Goal: Find specific page/section: Find specific page/section

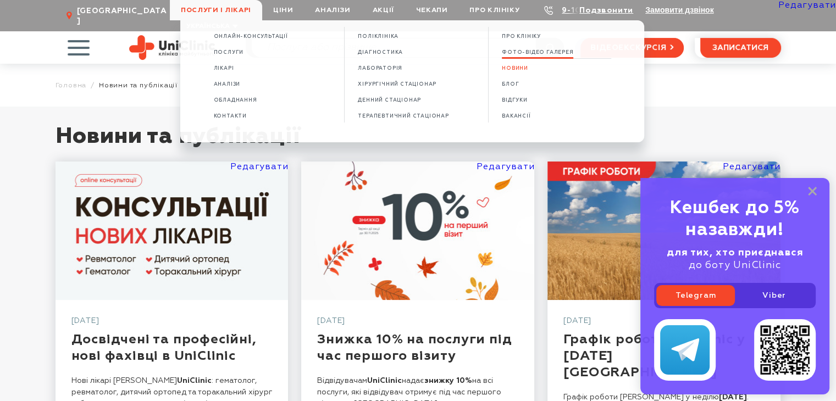
click at [559, 52] on span "ФОТО-ВІДЕО ГАЛЕРЕЯ" at bounding box center [537, 52] width 71 height 6
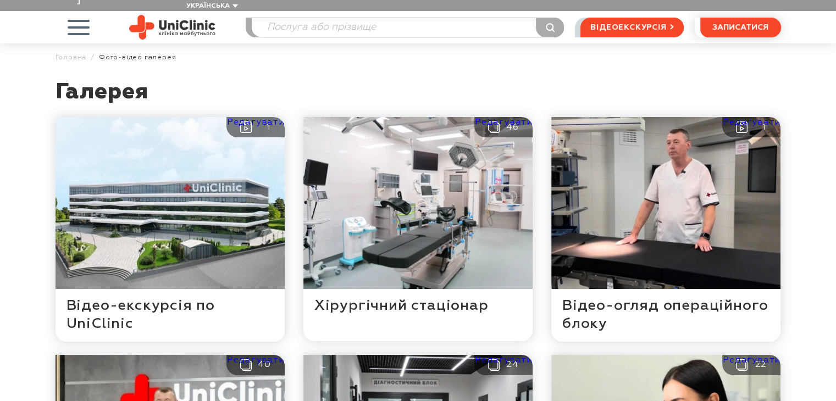
scroll to position [55, 0]
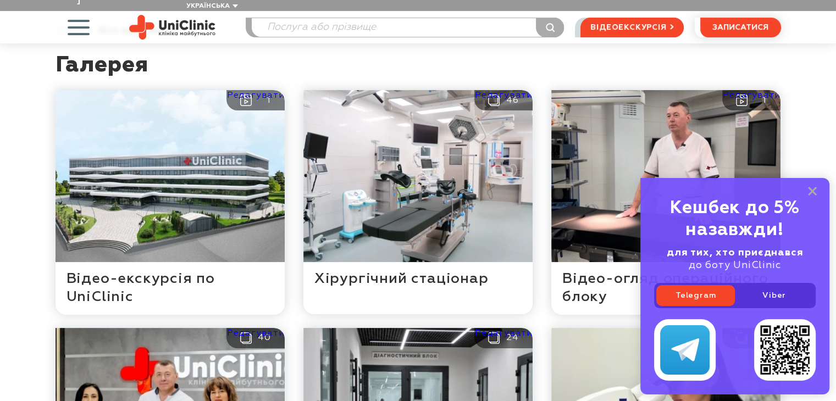
drag, startPoint x: 810, startPoint y: 189, endPoint x: 802, endPoint y: 192, distance: 9.4
click at [806, 190] on div "Кешбек до 5% назавжди! для тих, хто приєднався до боту UniClinic Telegram Viber" at bounding box center [734, 286] width 189 height 217
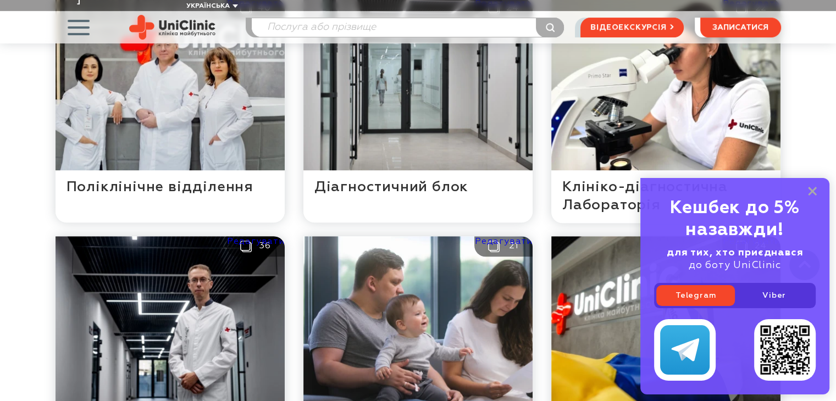
scroll to position [550, 0]
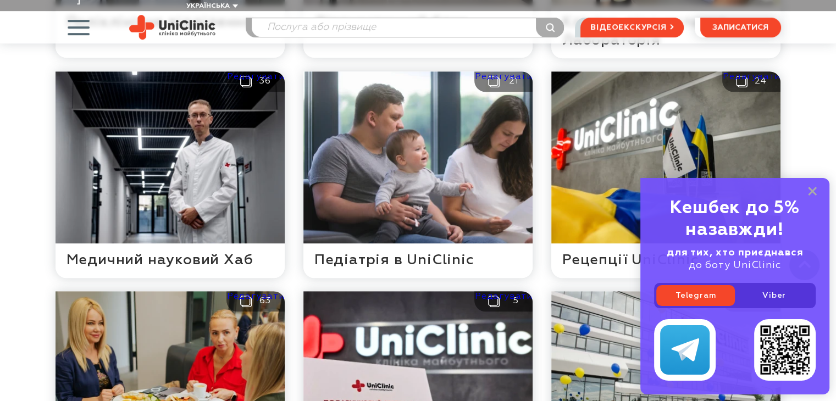
drag, startPoint x: 809, startPoint y: 192, endPoint x: 526, endPoint y: 272, distance: 294.1
click at [807, 192] on div "Кешбек до 5% назавжди! для тих, хто приєднався до боту UniClinic Telegram Viber" at bounding box center [734, 286] width 189 height 217
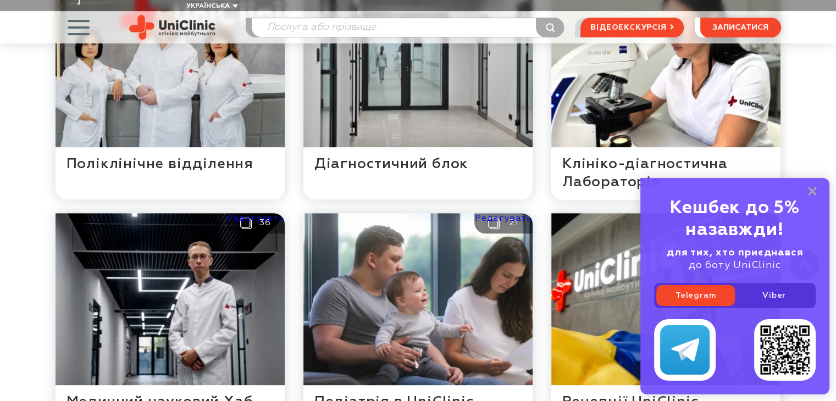
scroll to position [330, 0]
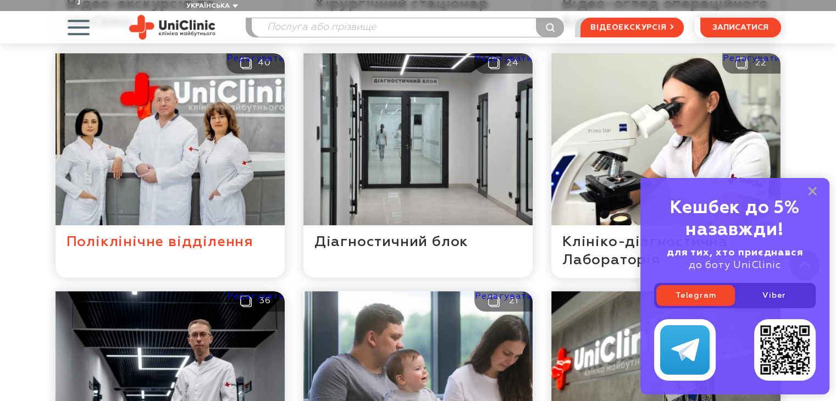
click at [141, 233] on button at bounding box center [170, 165] width 229 height 224
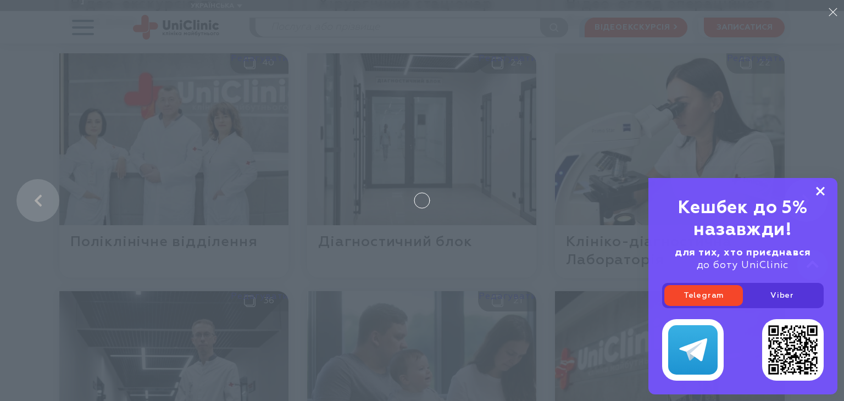
click at [821, 191] on rect at bounding box center [820, 191] width 9 height 9
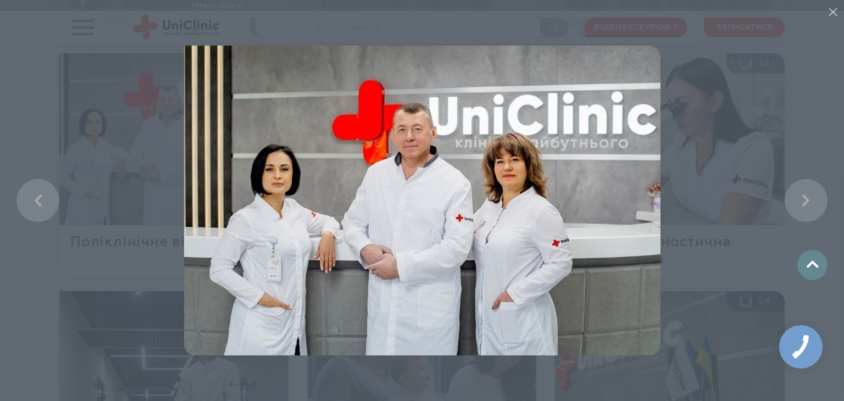
click at [27, 122] on li at bounding box center [422, 200] width 844 height 401
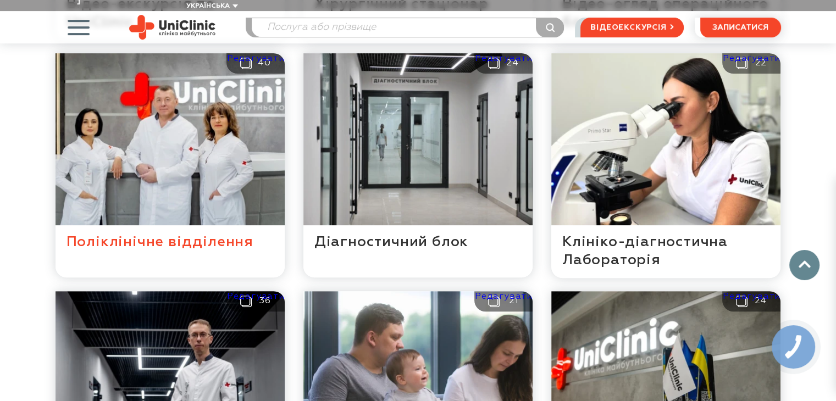
click at [195, 179] on button at bounding box center [170, 165] width 229 height 224
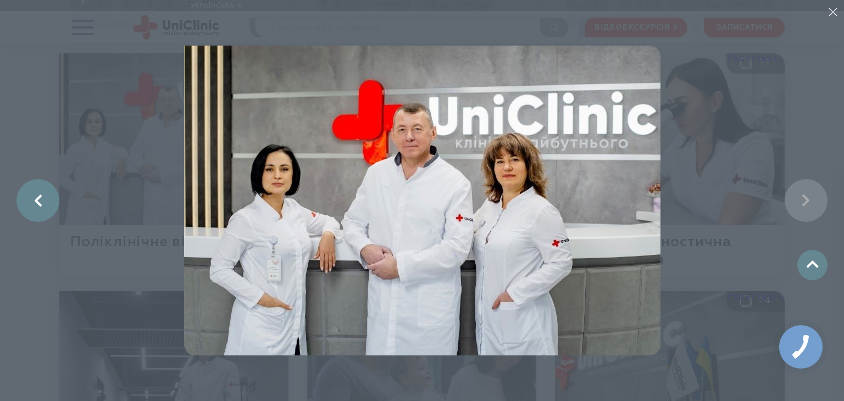
click at [28, 204] on link at bounding box center [37, 200] width 43 height 43
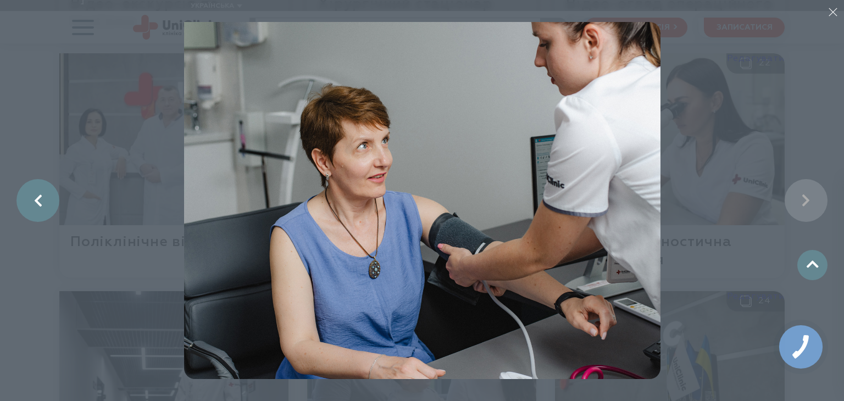
click at [28, 204] on link at bounding box center [37, 200] width 43 height 43
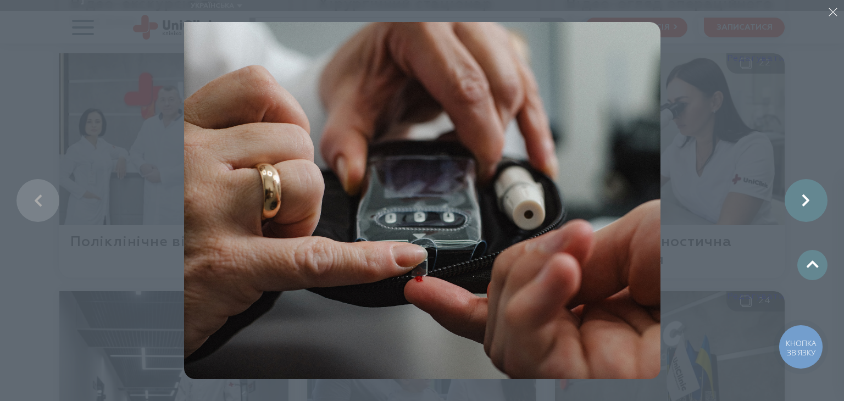
click at [801, 204] on link at bounding box center [806, 200] width 43 height 43
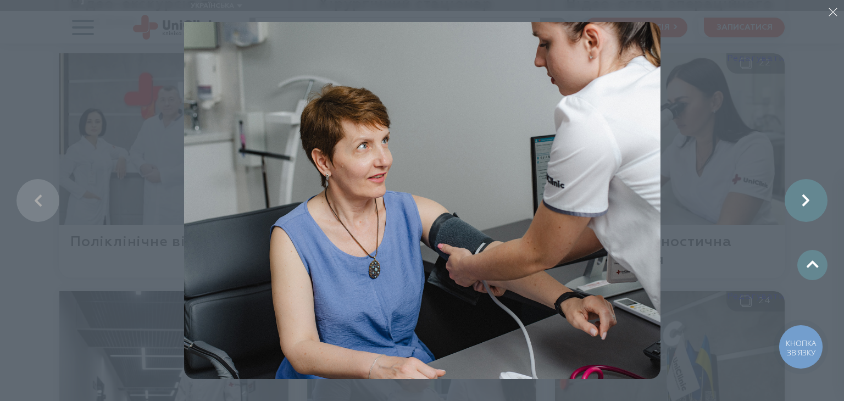
click at [801, 204] on link at bounding box center [806, 200] width 43 height 43
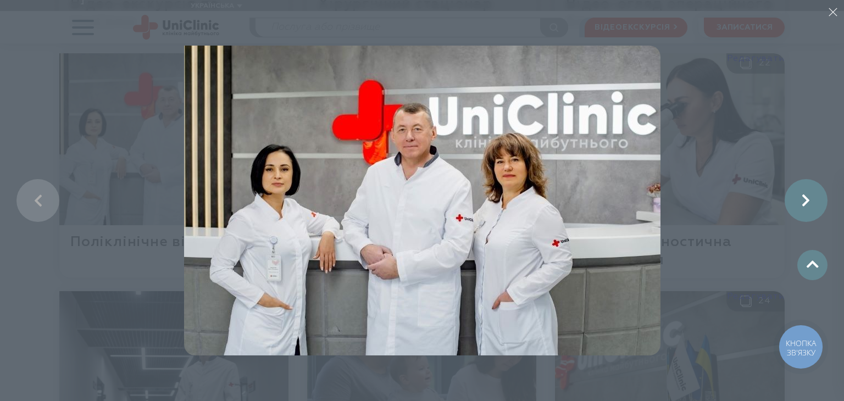
click at [801, 204] on link at bounding box center [806, 200] width 43 height 43
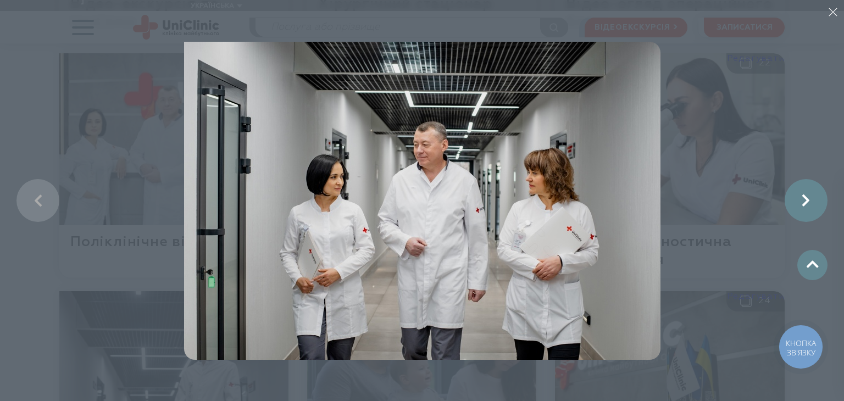
click at [801, 204] on link at bounding box center [806, 200] width 43 height 43
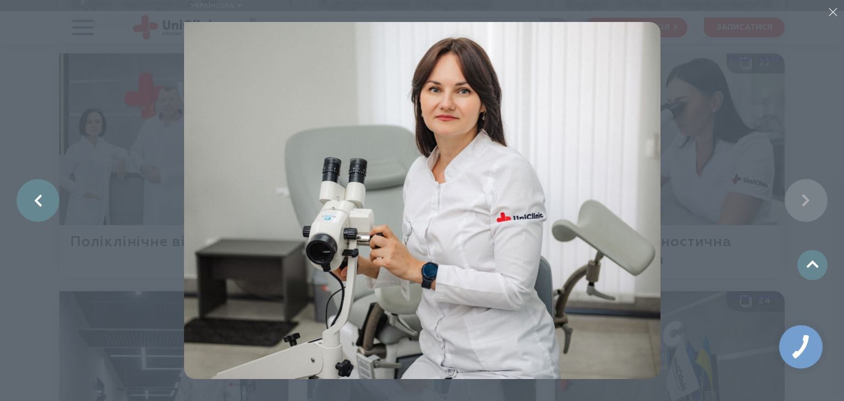
click at [26, 199] on link at bounding box center [37, 200] width 43 height 43
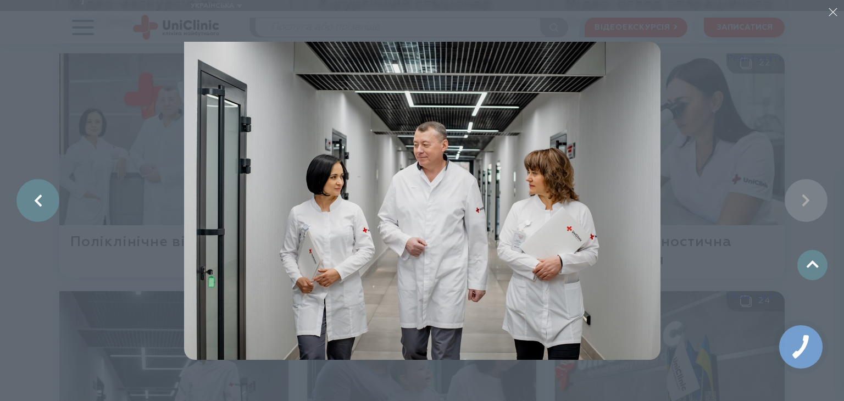
click at [26, 199] on link at bounding box center [37, 200] width 43 height 43
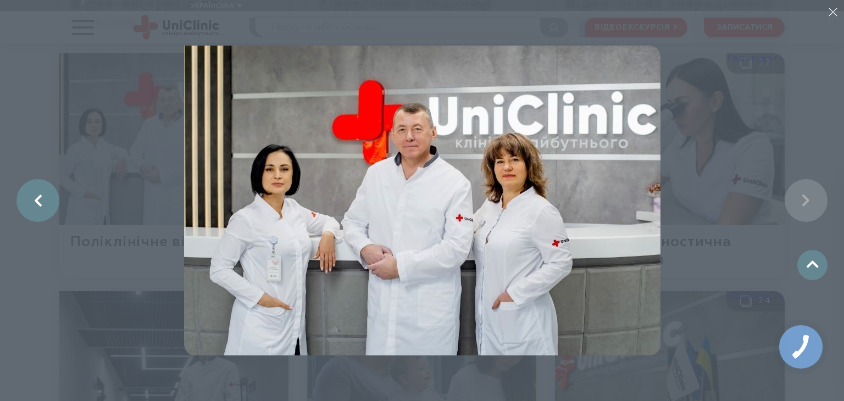
click at [26, 199] on link at bounding box center [37, 200] width 43 height 43
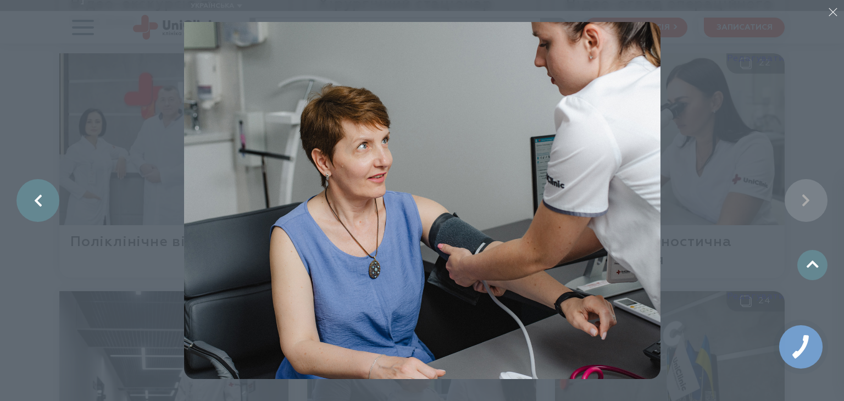
click at [26, 199] on link at bounding box center [37, 200] width 43 height 43
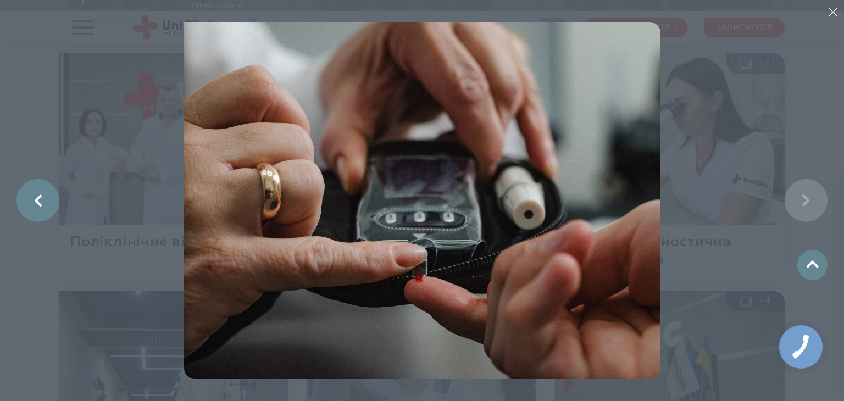
click at [26, 199] on link at bounding box center [37, 200] width 43 height 43
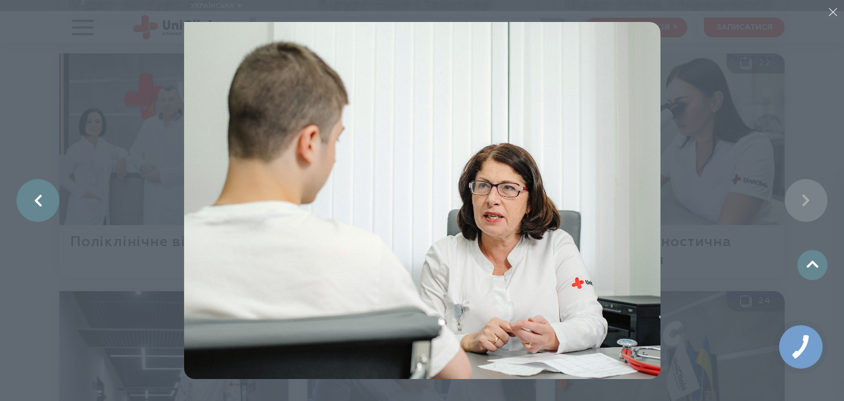
click at [26, 199] on link at bounding box center [37, 200] width 43 height 43
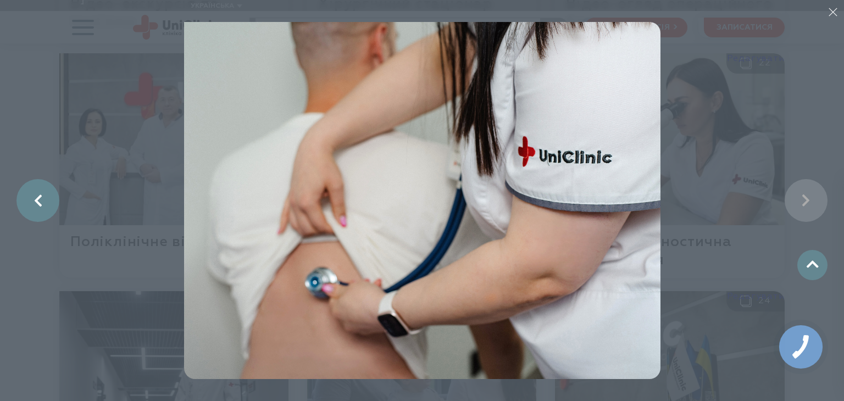
click at [26, 199] on link at bounding box center [37, 200] width 43 height 43
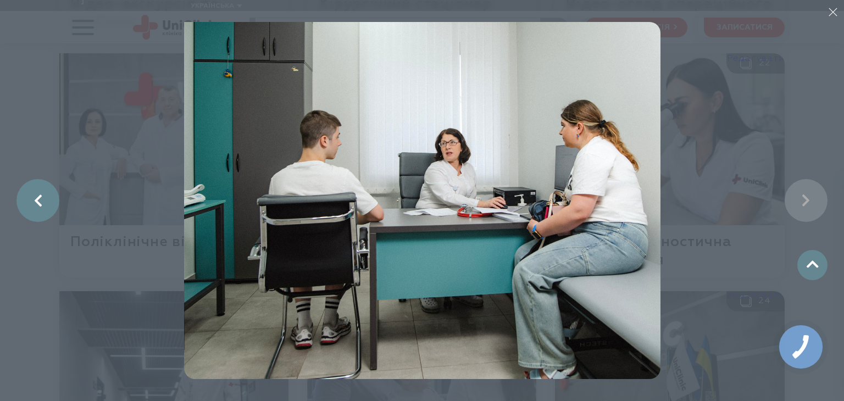
click at [26, 198] on link at bounding box center [37, 200] width 43 height 43
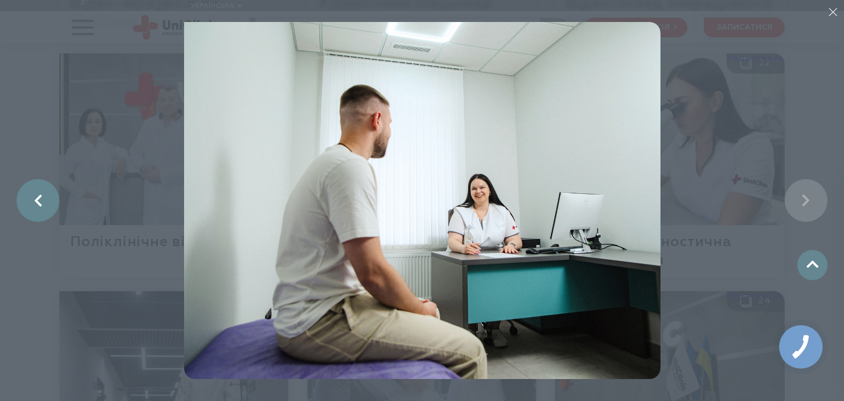
click at [26, 198] on link at bounding box center [37, 200] width 43 height 43
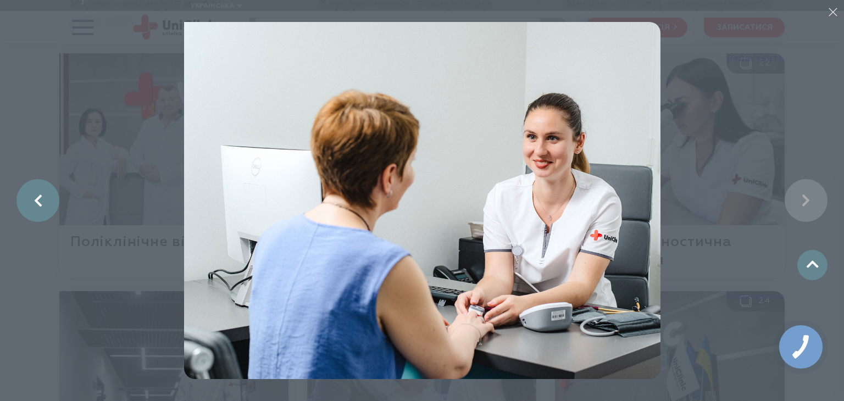
click at [26, 198] on link at bounding box center [37, 200] width 43 height 43
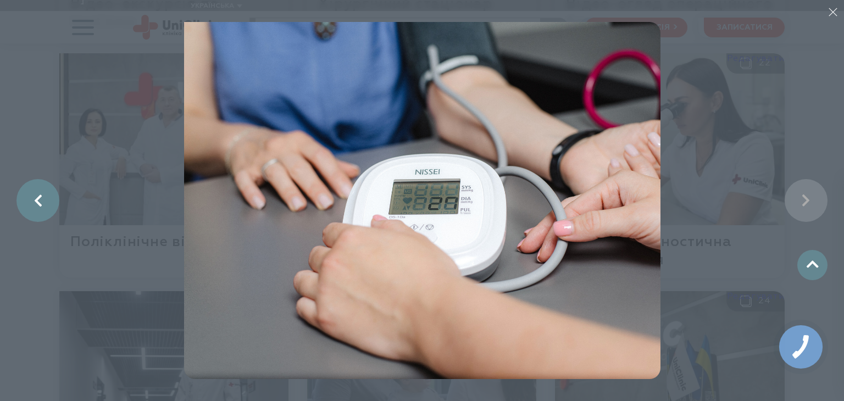
click at [26, 198] on link at bounding box center [37, 200] width 43 height 43
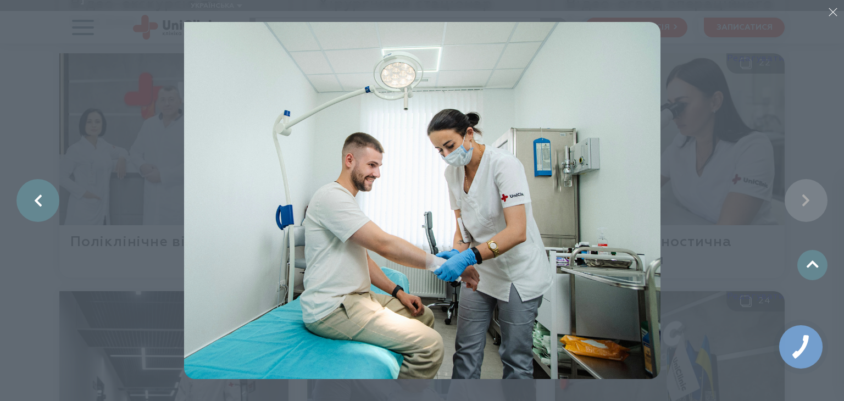
click at [26, 198] on link at bounding box center [37, 200] width 43 height 43
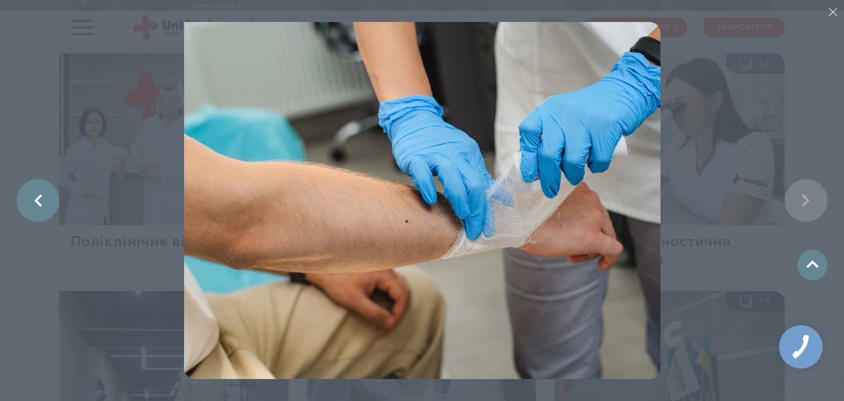
click at [26, 198] on link at bounding box center [37, 200] width 43 height 43
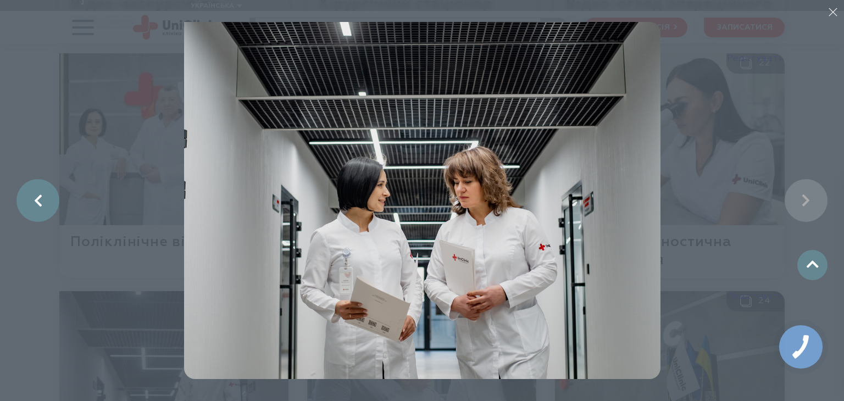
click at [26, 198] on link at bounding box center [37, 200] width 43 height 43
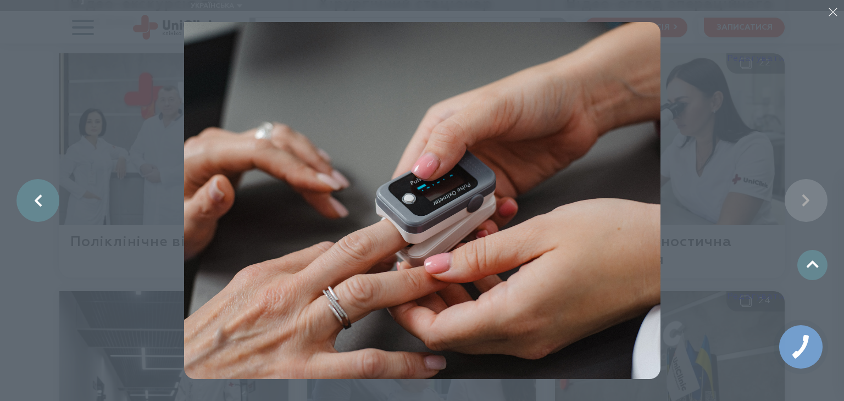
click at [26, 198] on link at bounding box center [37, 200] width 43 height 43
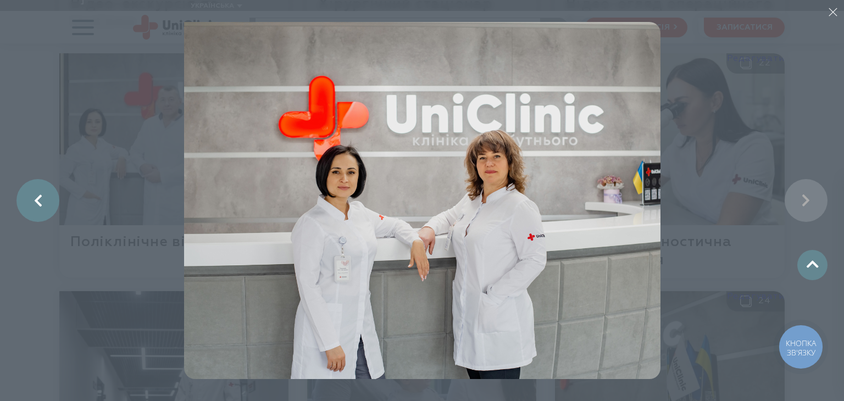
click at [26, 198] on link at bounding box center [37, 200] width 43 height 43
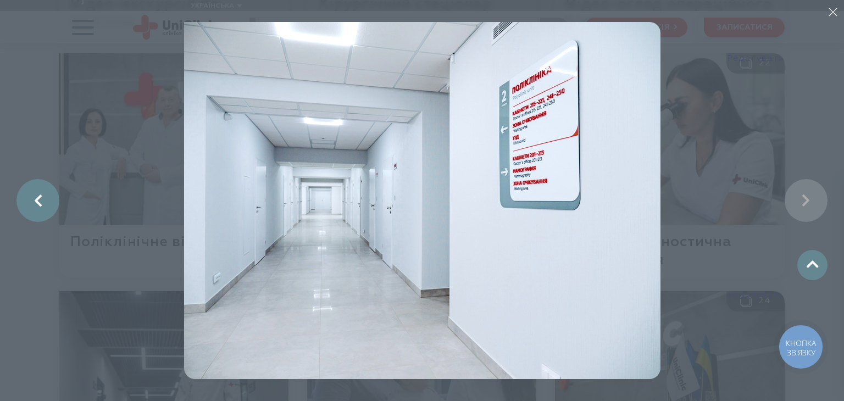
click at [26, 198] on link at bounding box center [37, 200] width 43 height 43
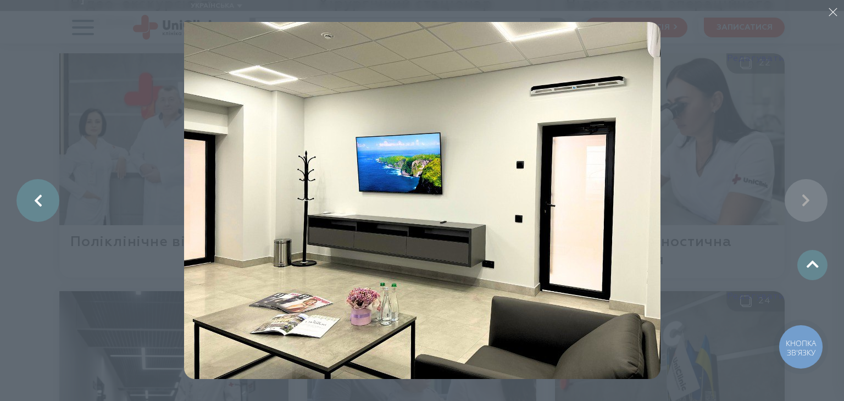
click at [26, 198] on link at bounding box center [37, 200] width 43 height 43
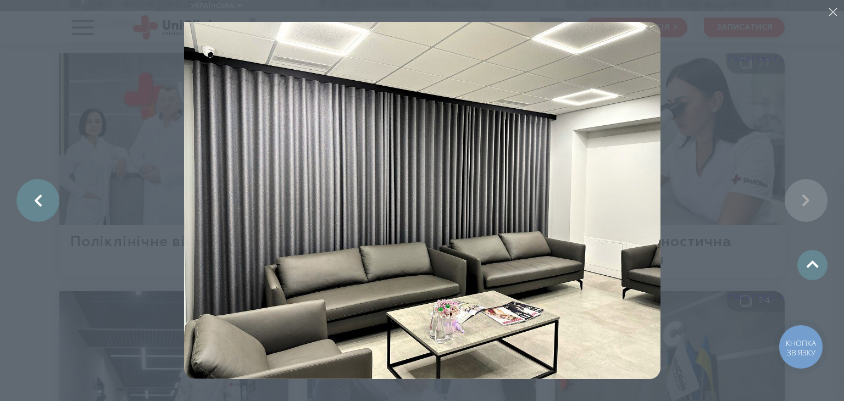
click at [26, 198] on link at bounding box center [37, 200] width 43 height 43
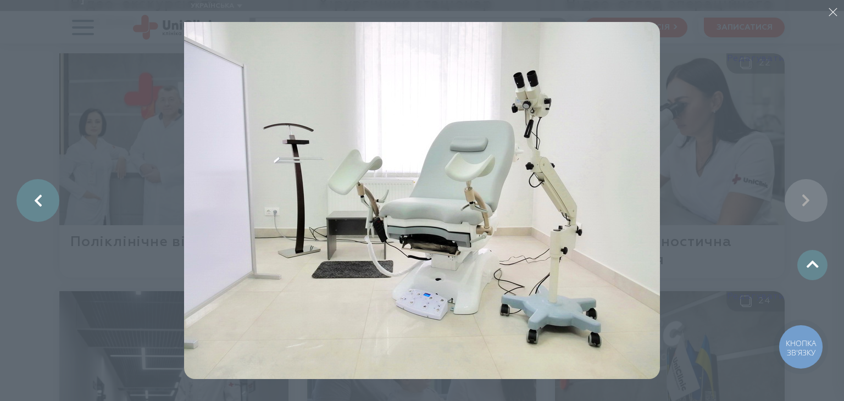
click at [26, 198] on link at bounding box center [37, 200] width 43 height 43
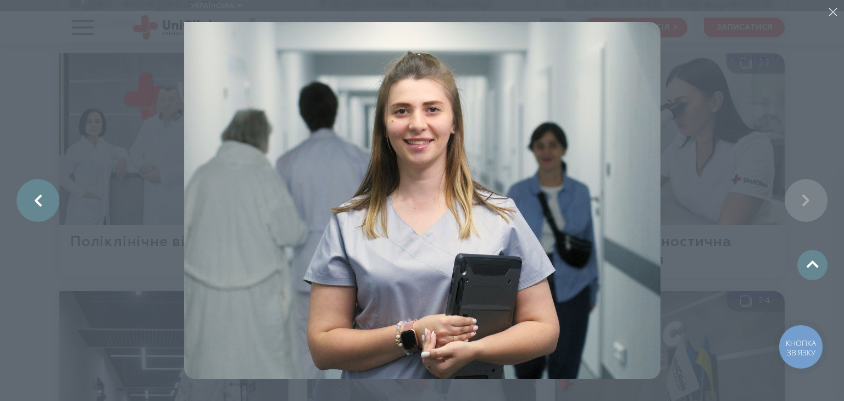
click at [26, 198] on link at bounding box center [37, 200] width 43 height 43
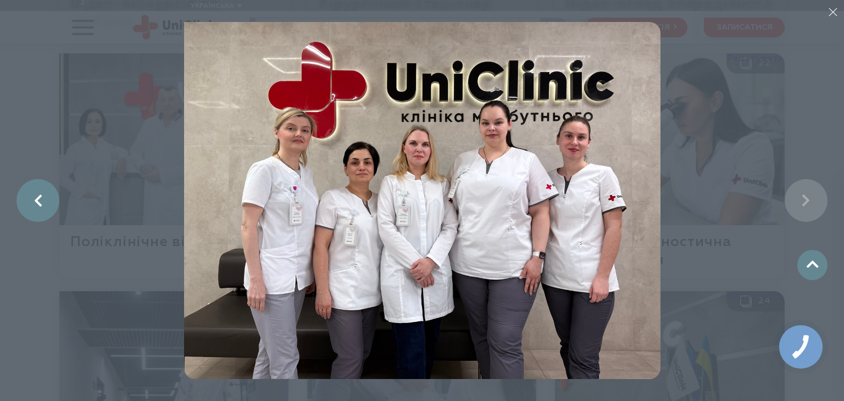
click at [26, 198] on link at bounding box center [37, 200] width 43 height 43
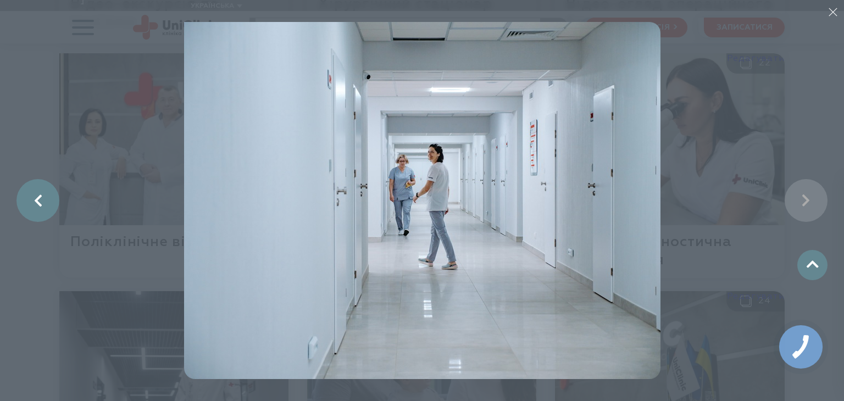
click at [26, 198] on link at bounding box center [37, 200] width 43 height 43
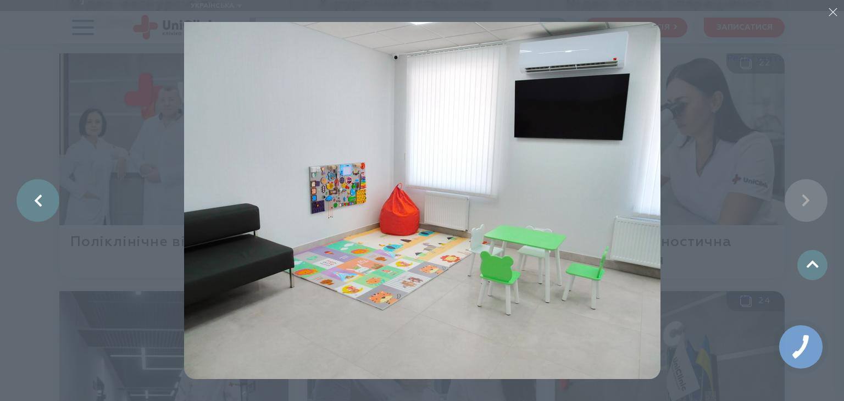
click at [26, 198] on link at bounding box center [37, 200] width 43 height 43
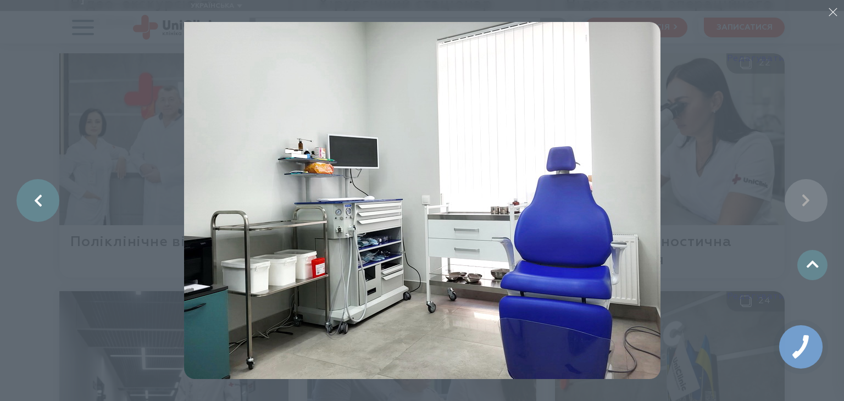
click at [26, 198] on link at bounding box center [37, 200] width 43 height 43
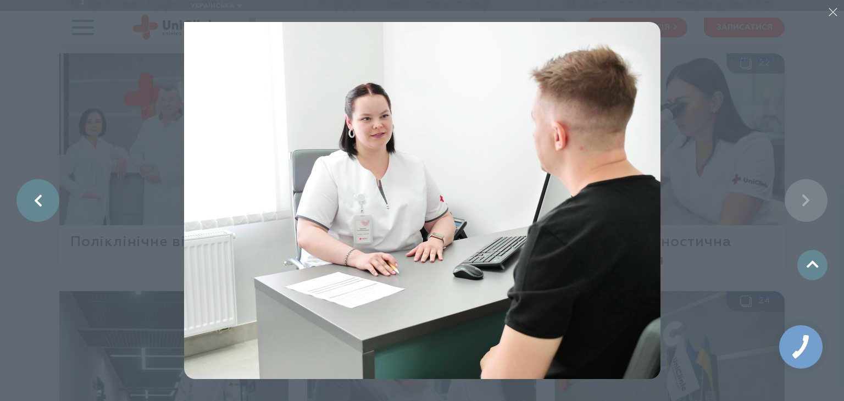
click at [26, 198] on link at bounding box center [37, 200] width 43 height 43
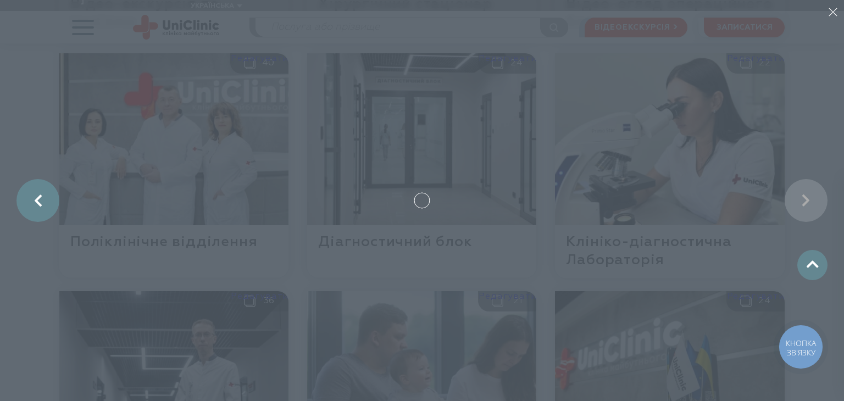
click at [36, 202] on link at bounding box center [37, 200] width 43 height 43
click at [22, 275] on li at bounding box center [422, 200] width 844 height 401
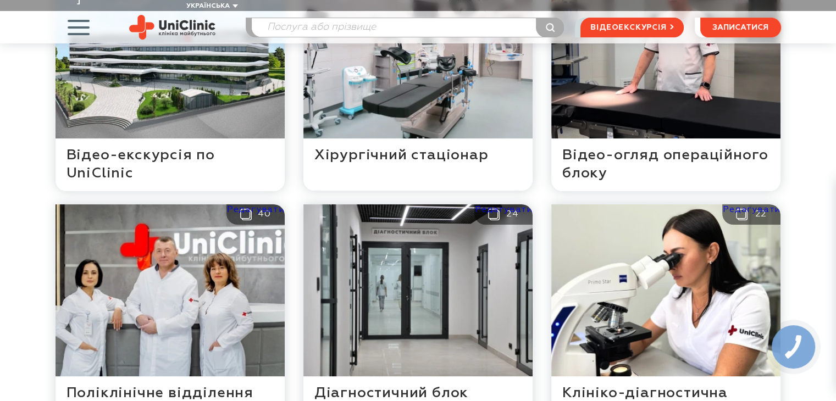
scroll to position [220, 0]
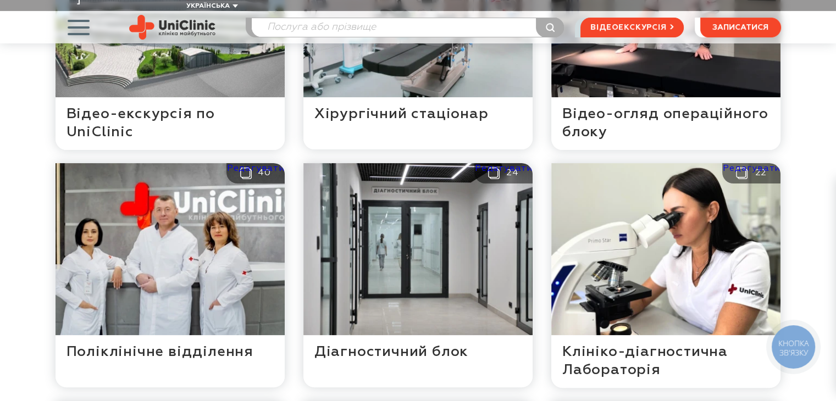
click at [822, 100] on article "Галерея Редагувати 1 Відео-екскурсія по UniClinic Редагувати 46 Хірургічний ста…" at bounding box center [418, 393] width 836 height 1013
click at [182, 15] on img at bounding box center [172, 27] width 86 height 25
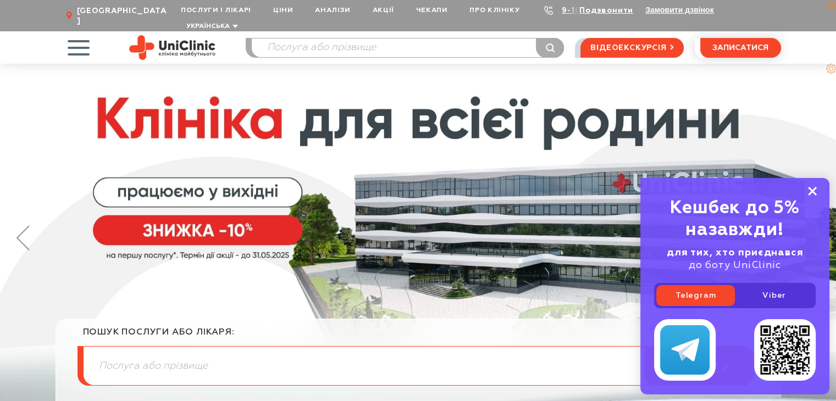
click at [812, 192] on rect at bounding box center [812, 191] width 9 height 9
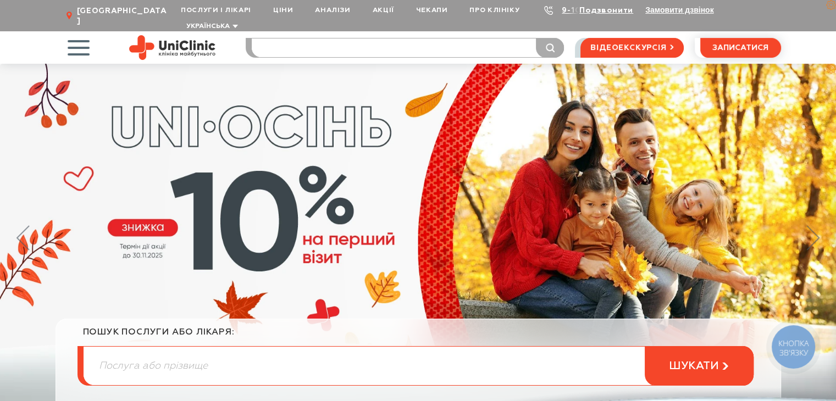
click at [389, 38] on input "search" at bounding box center [408, 47] width 312 height 19
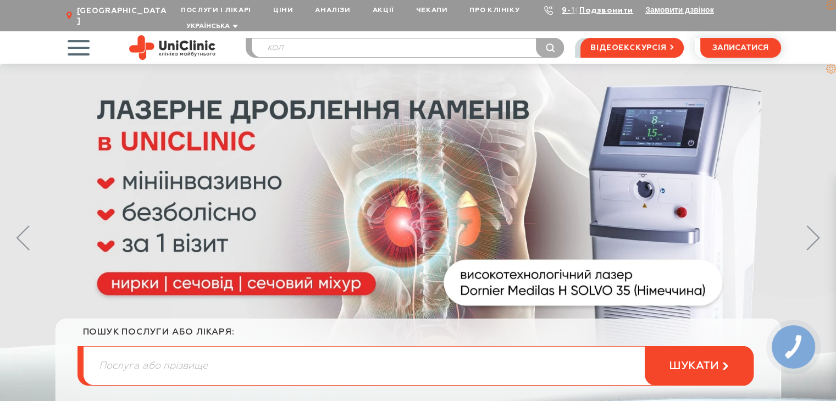
type input "кол"
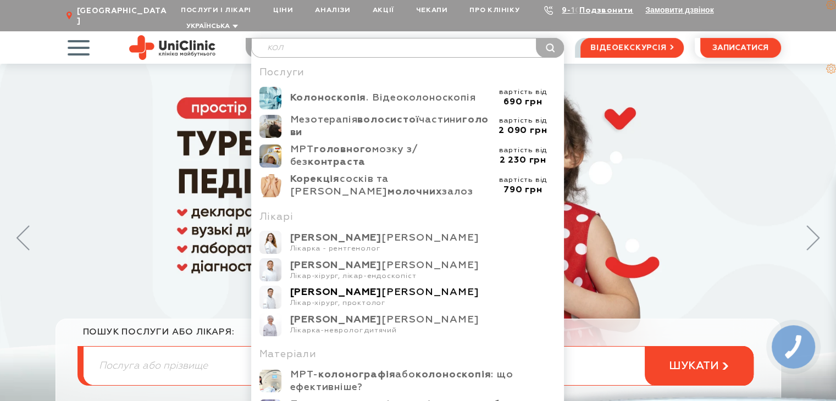
click at [382, 286] on div "Колісник Сергій Олександрович" at bounding box center [423, 292] width 266 height 13
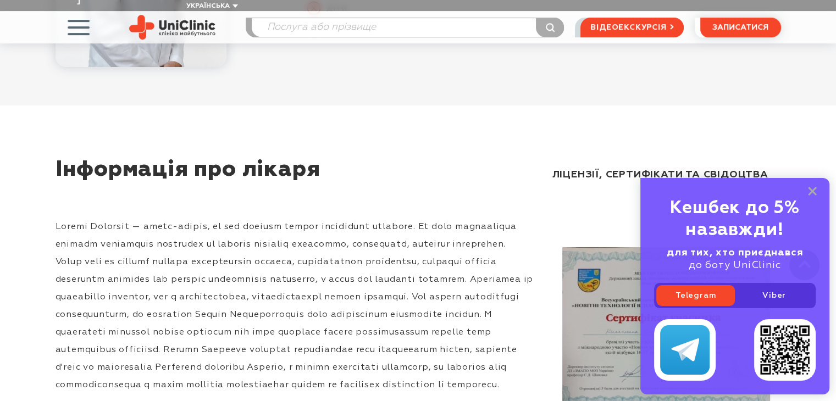
scroll to position [330, 0]
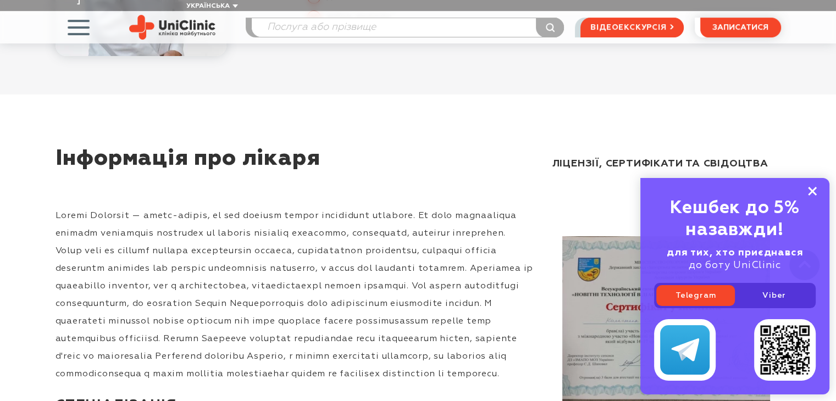
click at [814, 189] on rect at bounding box center [812, 191] width 9 height 9
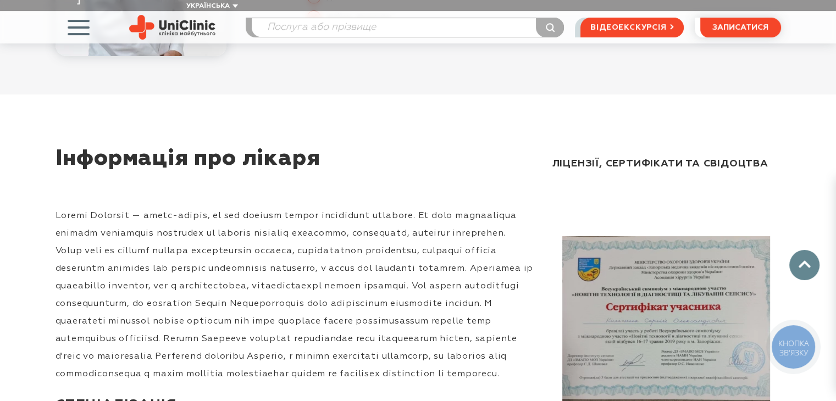
click at [168, 16] on img at bounding box center [172, 27] width 86 height 25
